Goal: Information Seeking & Learning: Find specific page/section

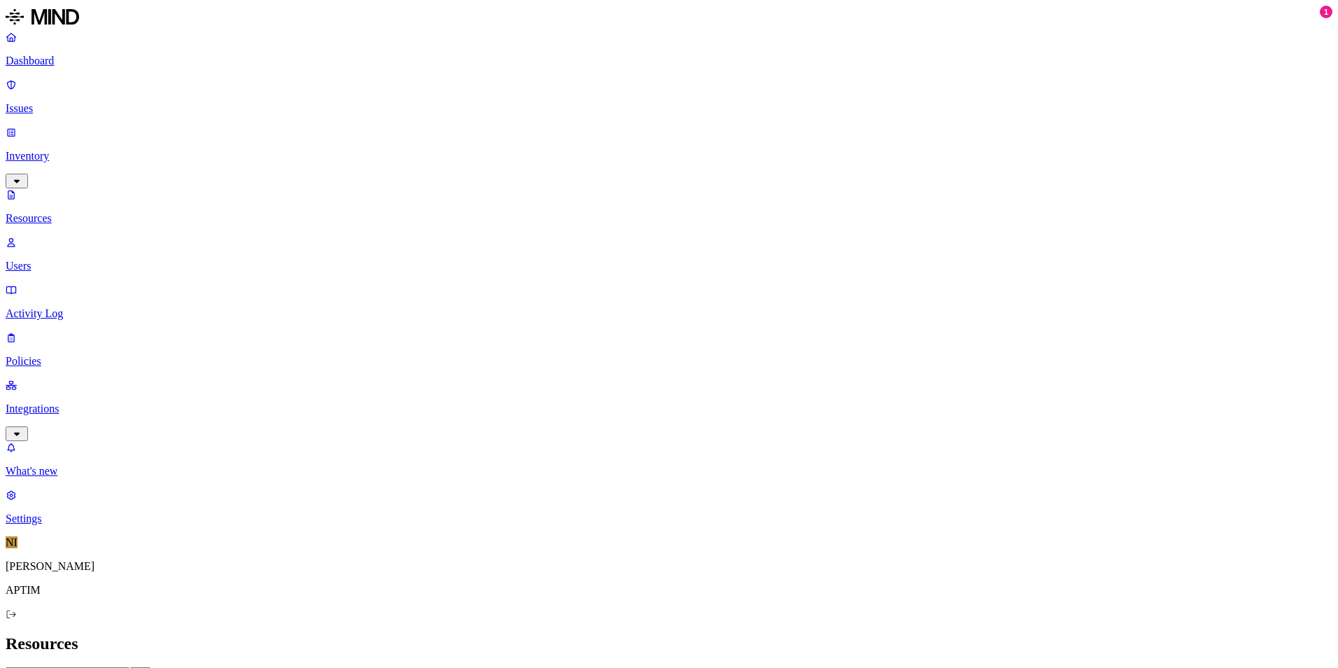
drag, startPoint x: 395, startPoint y: 78, endPoint x: 493, endPoint y: 83, distance: 97.4
drag, startPoint x: 493, startPoint y: 82, endPoint x: 545, endPoint y: 83, distance: 51.8
drag, startPoint x: 545, startPoint y: 83, endPoint x: 566, endPoint y: 85, distance: 21.8
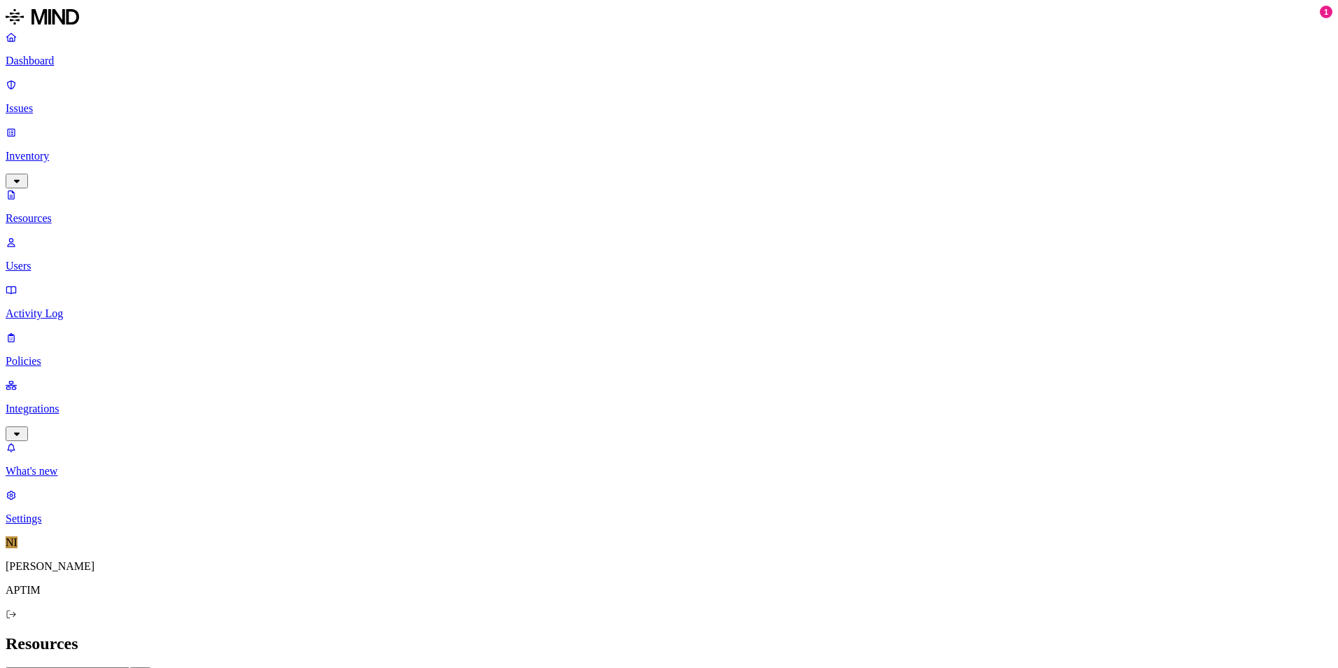
click at [80, 67] on p "Dashboard" at bounding box center [669, 61] width 1327 height 13
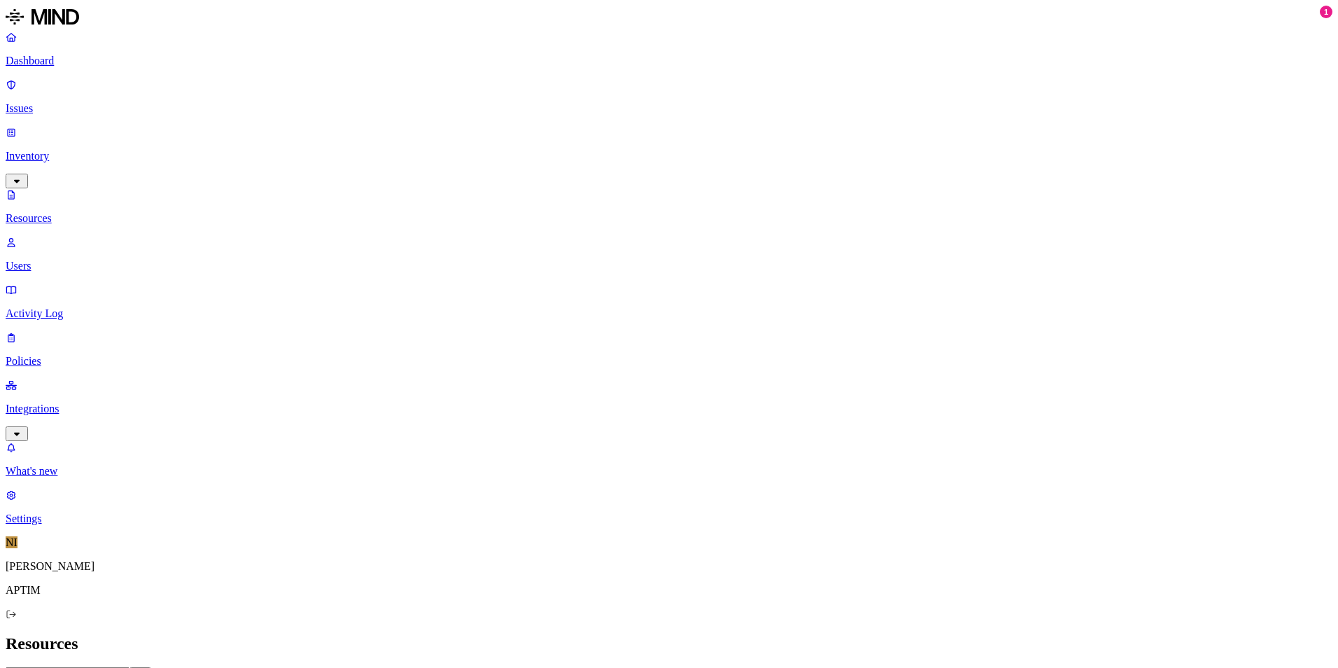
click at [114, 57] on p "Dashboard" at bounding box center [669, 61] width 1327 height 13
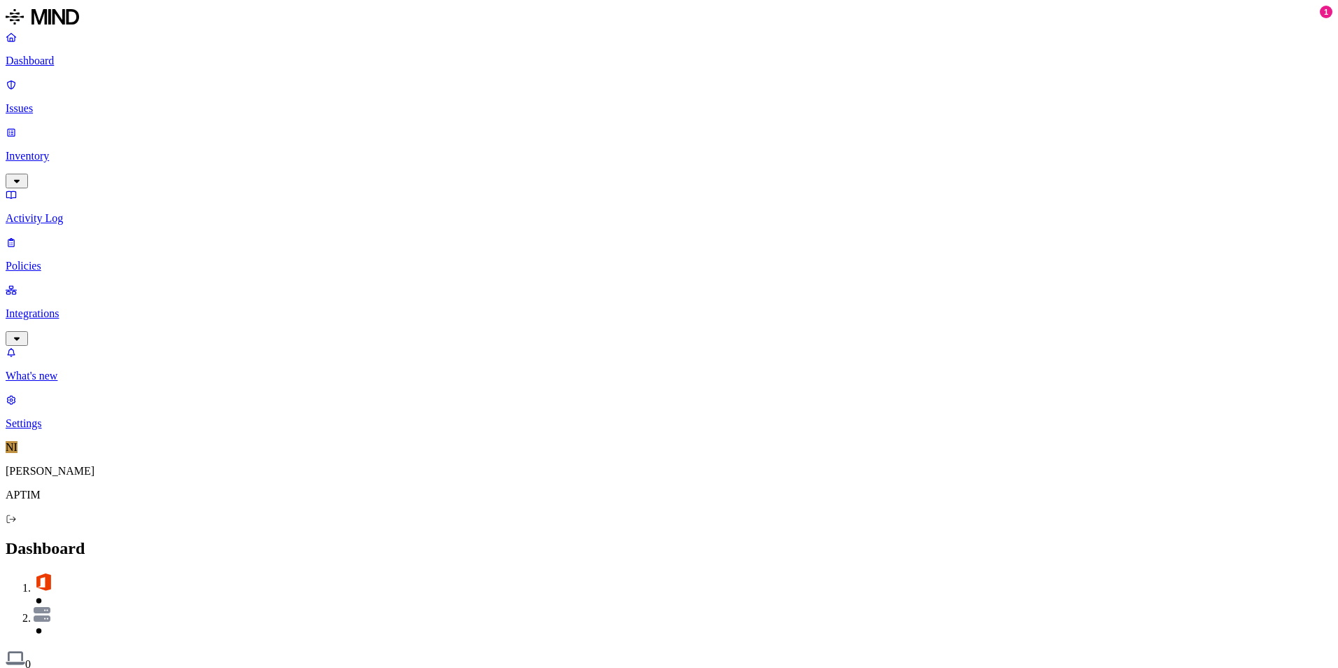
click at [354, 539] on div "Dashboard 0" at bounding box center [669, 605] width 1327 height 132
